Goal: Find specific page/section: Find specific page/section

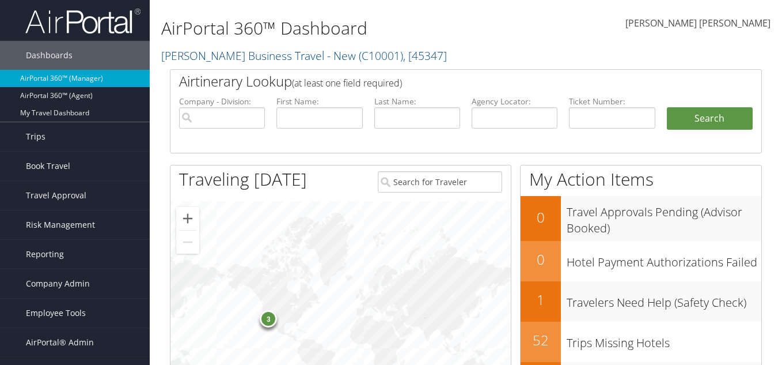
click at [60, 71] on link "AirPortal 360™ (Manager)" at bounding box center [75, 78] width 150 height 17
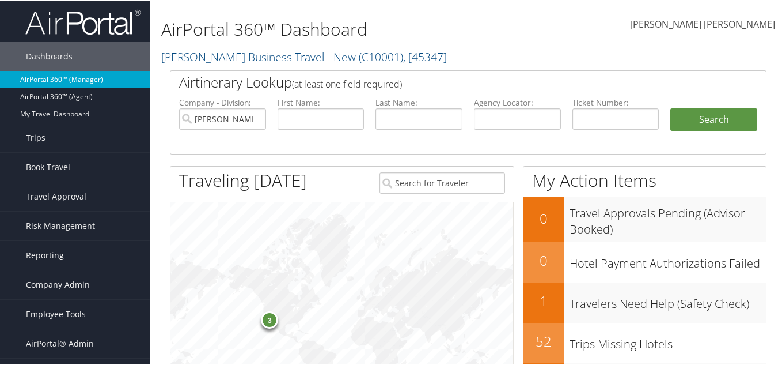
click at [51, 78] on link "AirPortal 360™ (Manager)" at bounding box center [75, 78] width 150 height 17
click at [256, 119] on input "[PERSON_NAME] Business Travel - New" at bounding box center [222, 117] width 87 height 21
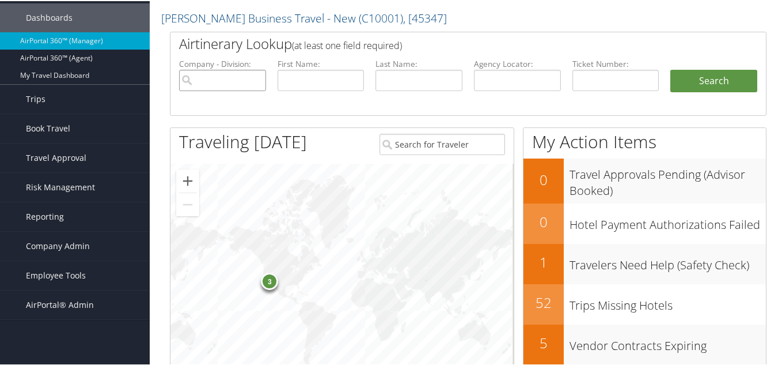
scroll to position [77, 0]
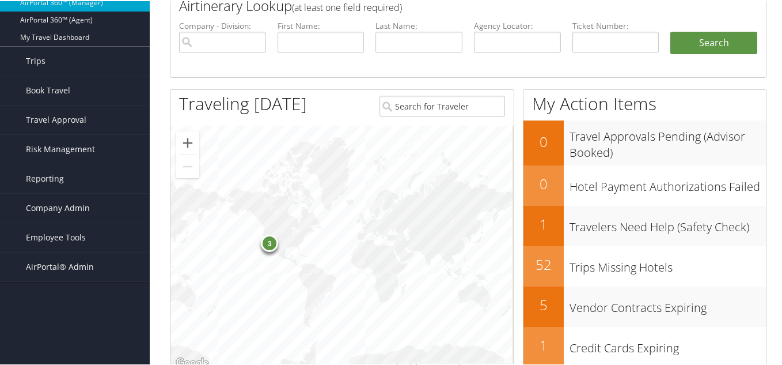
click at [270, 247] on div "3" at bounding box center [269, 241] width 17 height 17
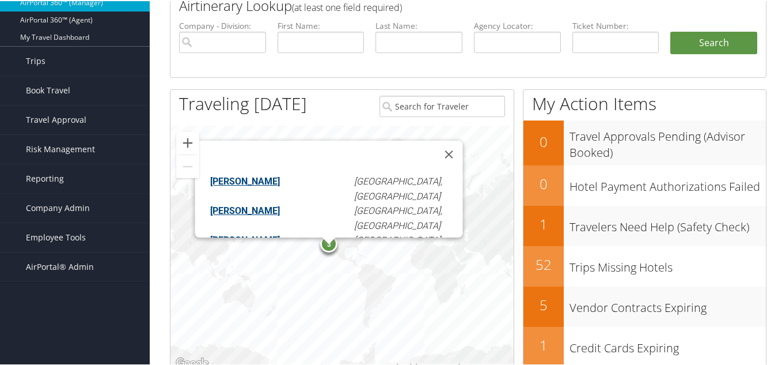
click at [435, 146] on button "Close" at bounding box center [449, 153] width 28 height 28
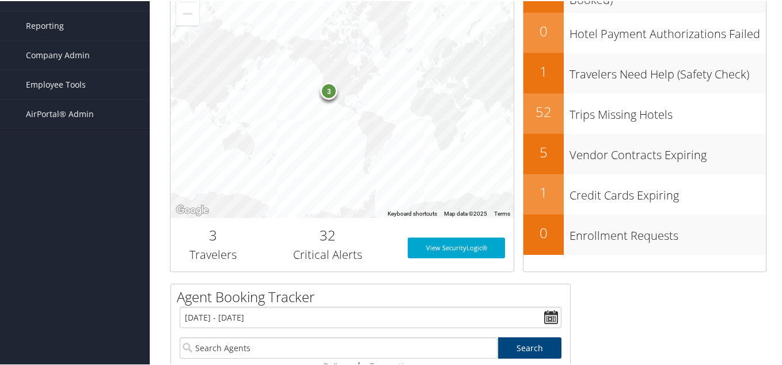
scroll to position [230, 0]
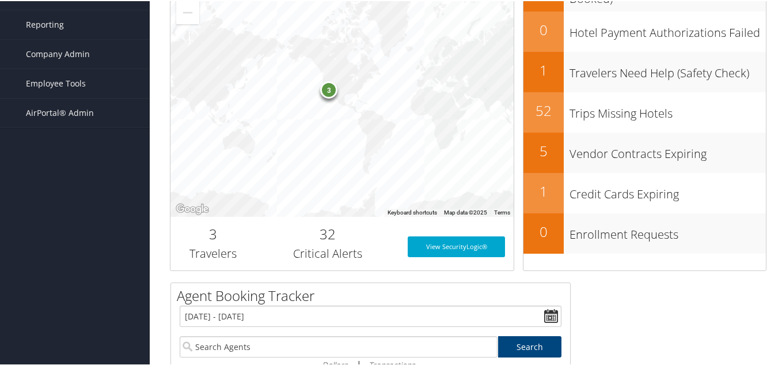
click at [330, 90] on div "3" at bounding box center [328, 87] width 17 height 17
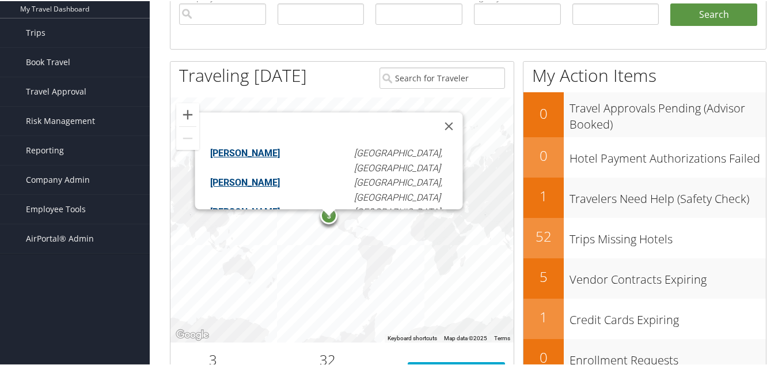
scroll to position [77, 0]
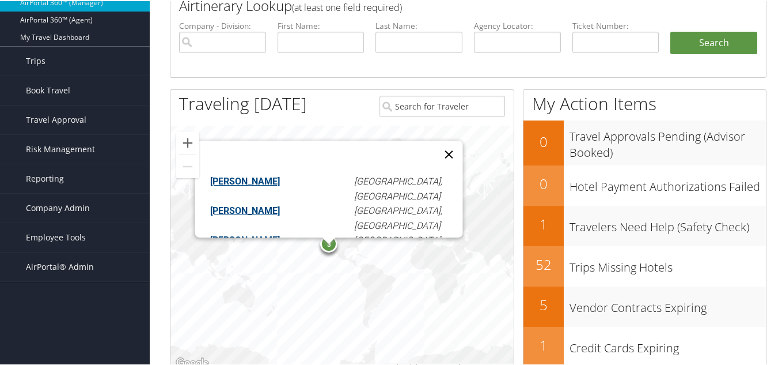
click at [435, 145] on button "Close" at bounding box center [449, 153] width 28 height 28
